Goal: Find specific page/section: Find specific page/section

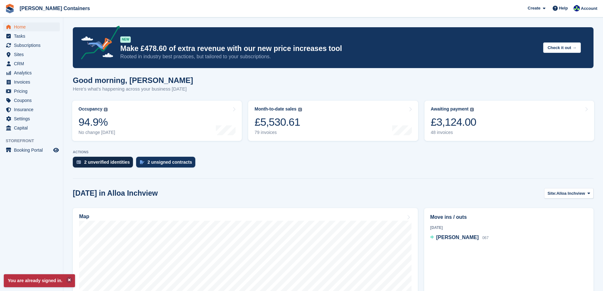
click at [110, 162] on div "2 unverified identities" at bounding box center [107, 161] width 46 height 5
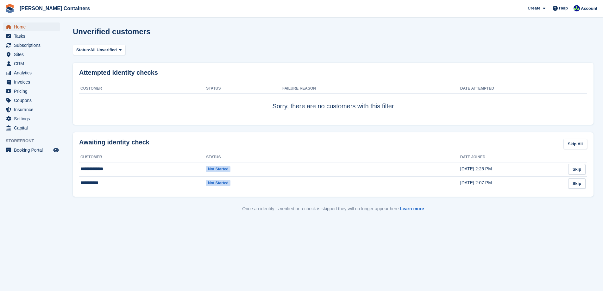
click at [20, 25] on span "Home" at bounding box center [33, 26] width 38 height 9
